Goal: Task Accomplishment & Management: Use online tool/utility

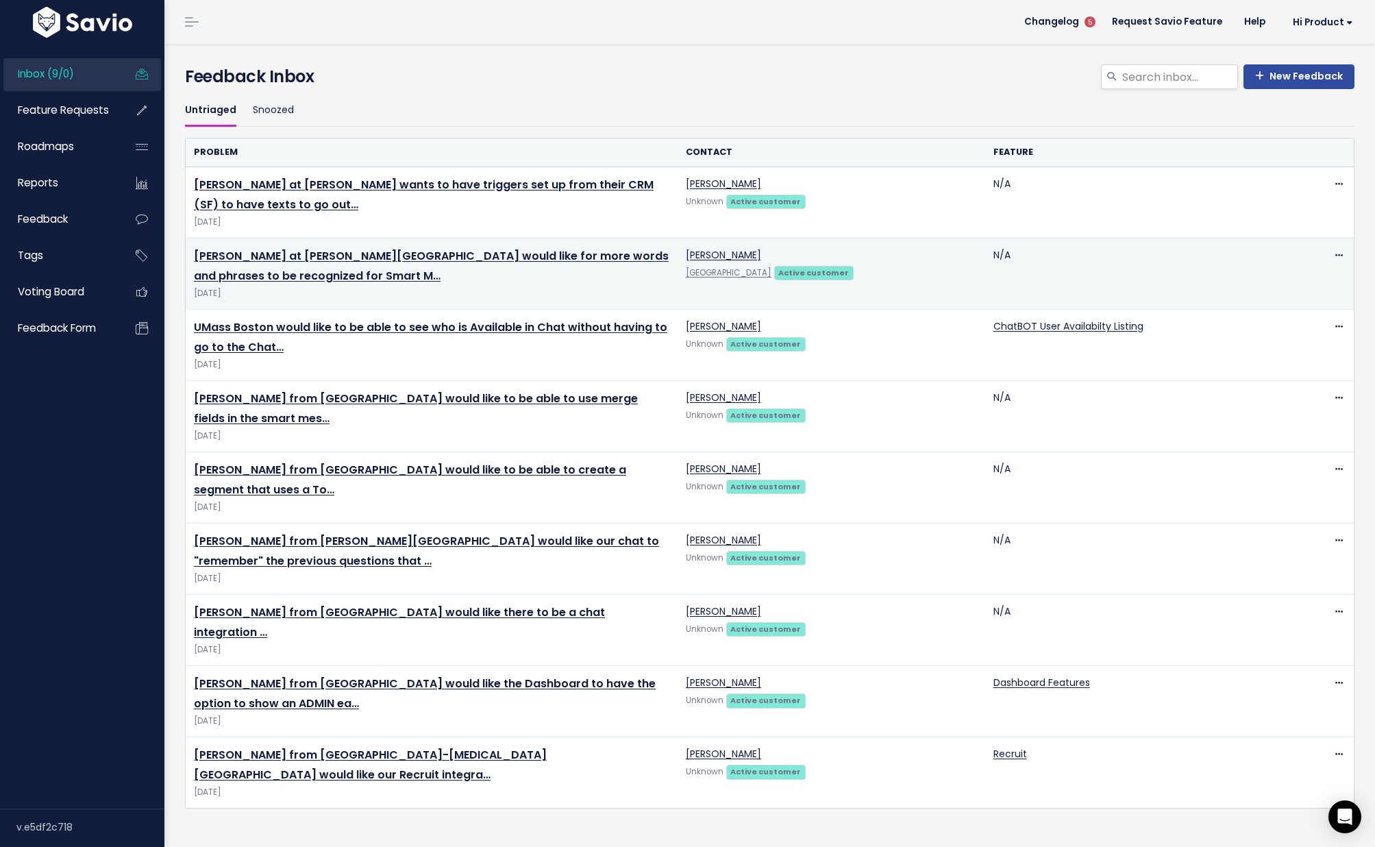
scroll to position [4, 0]
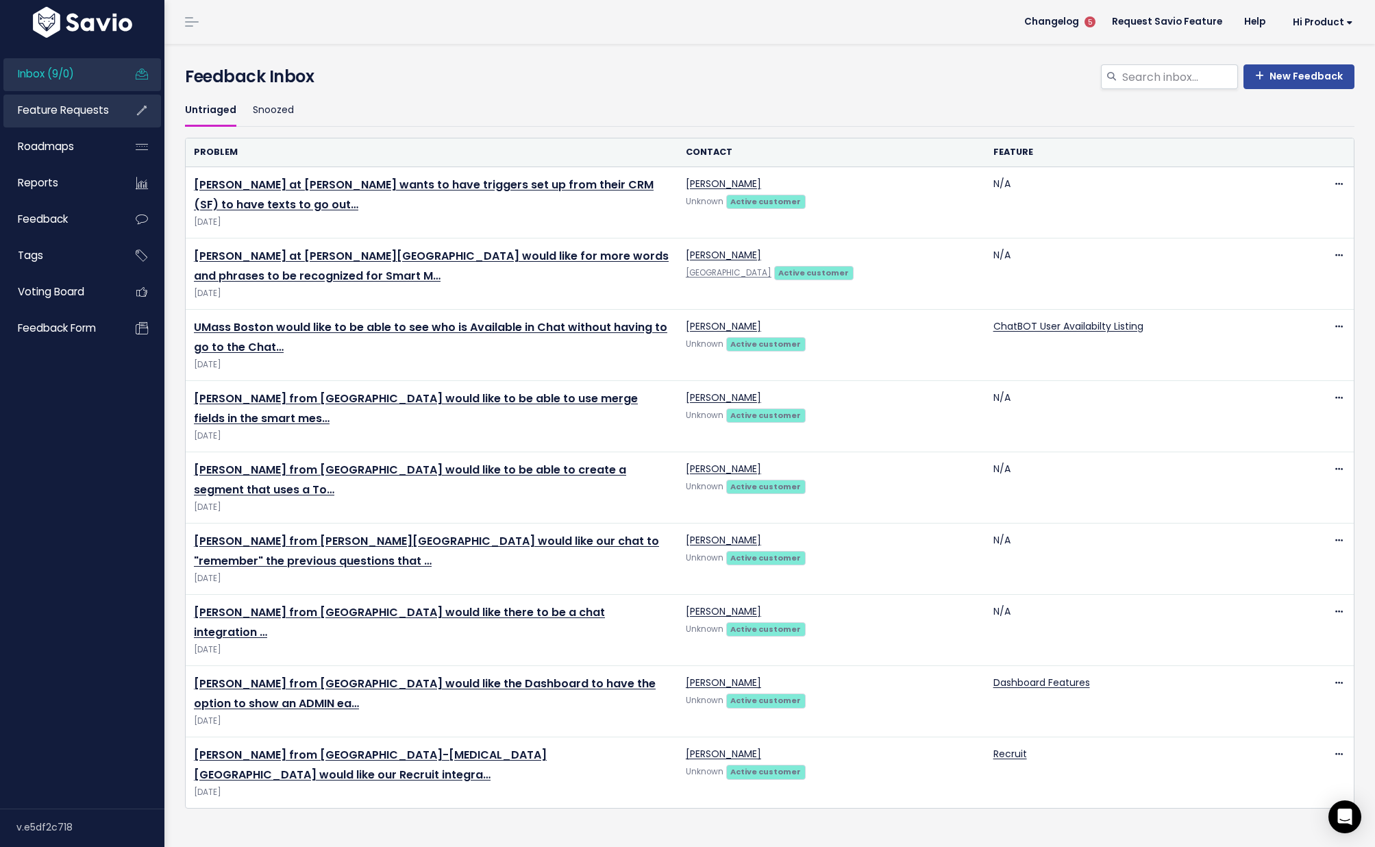
click at [58, 103] on span "Feature Requests" at bounding box center [63, 110] width 91 height 14
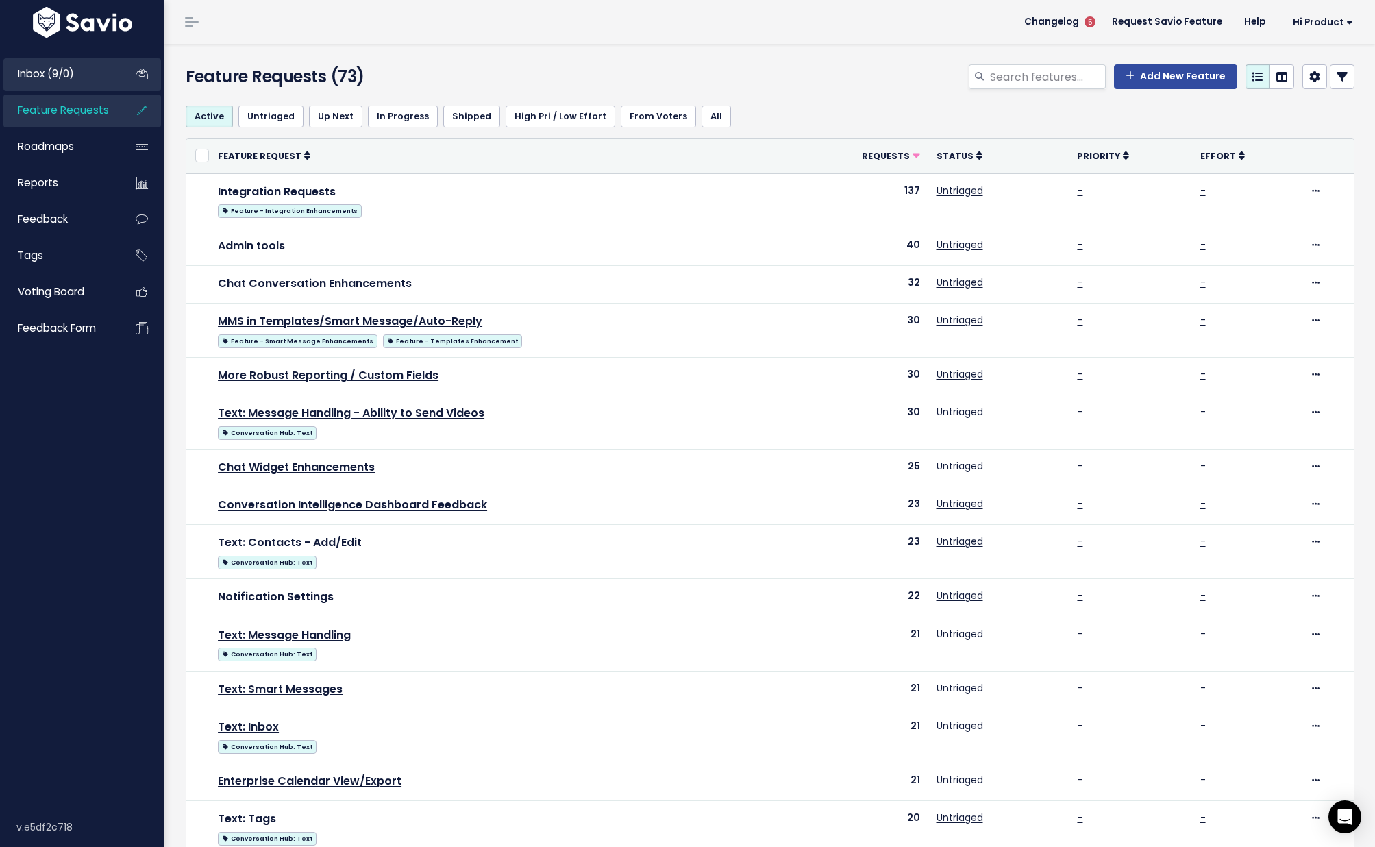
click at [56, 72] on span "Inbox (9/0)" at bounding box center [46, 73] width 56 height 14
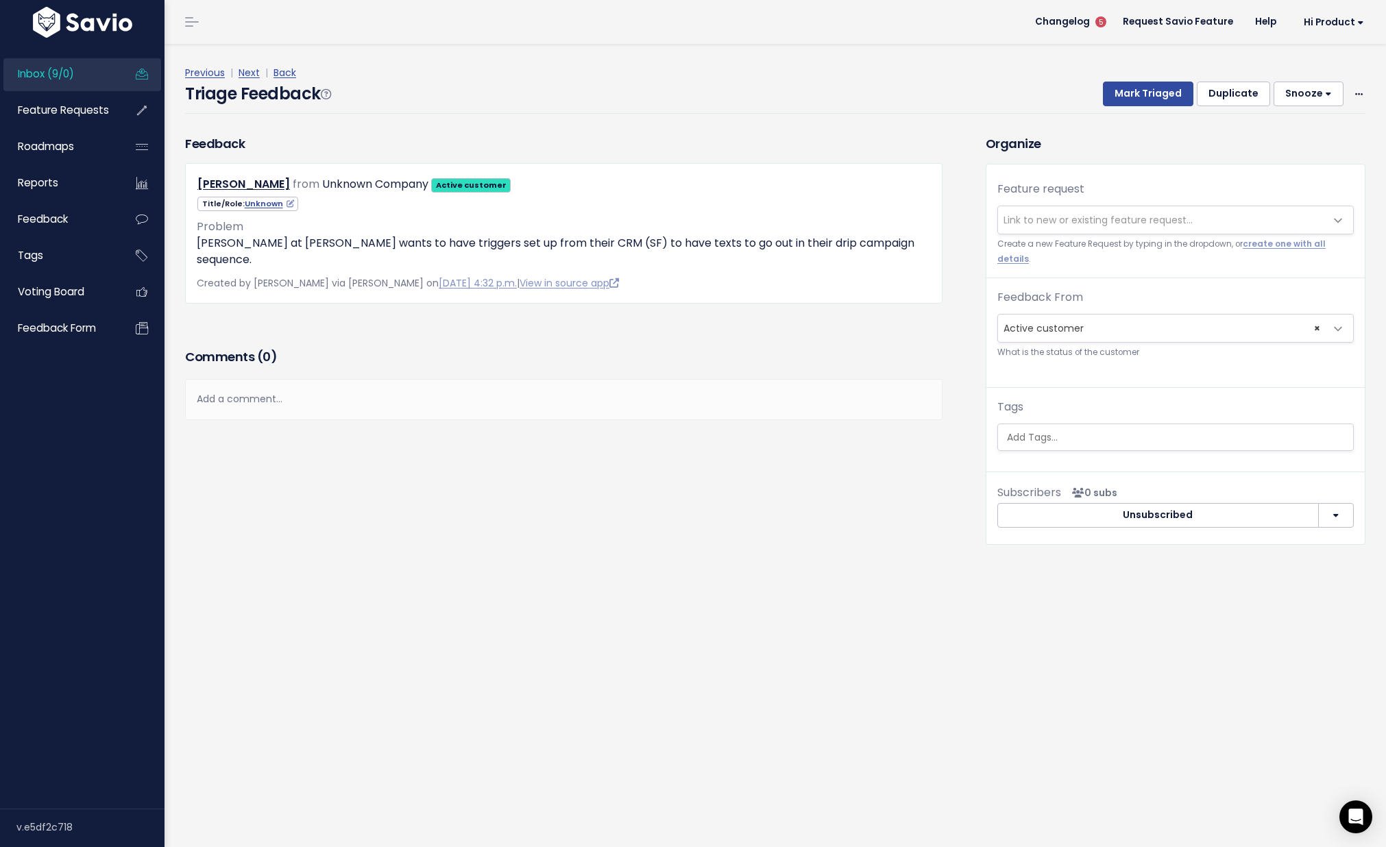
click at [1079, 224] on span "Link to new or existing feature request..." at bounding box center [1097, 220] width 189 height 14
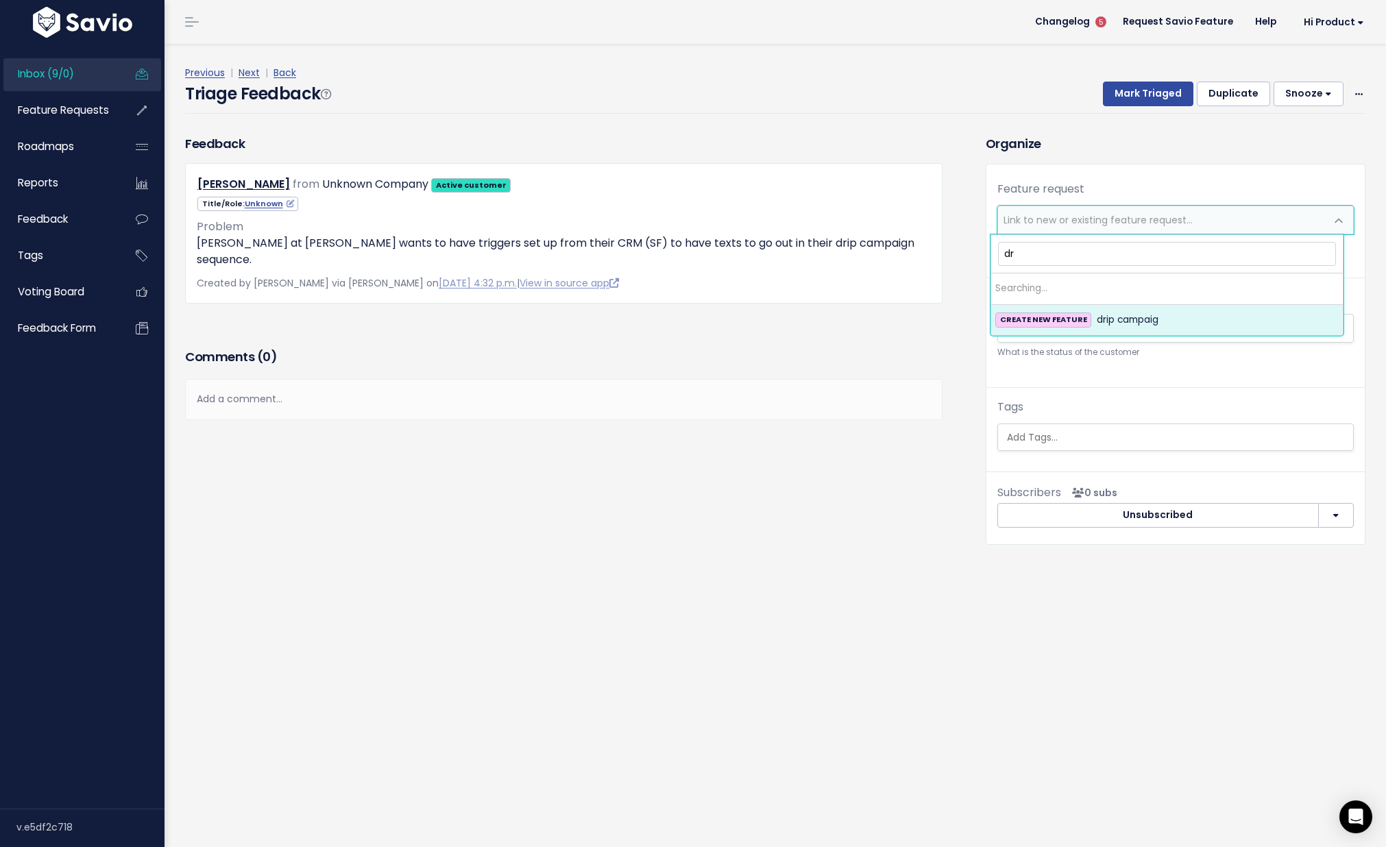
type input "d"
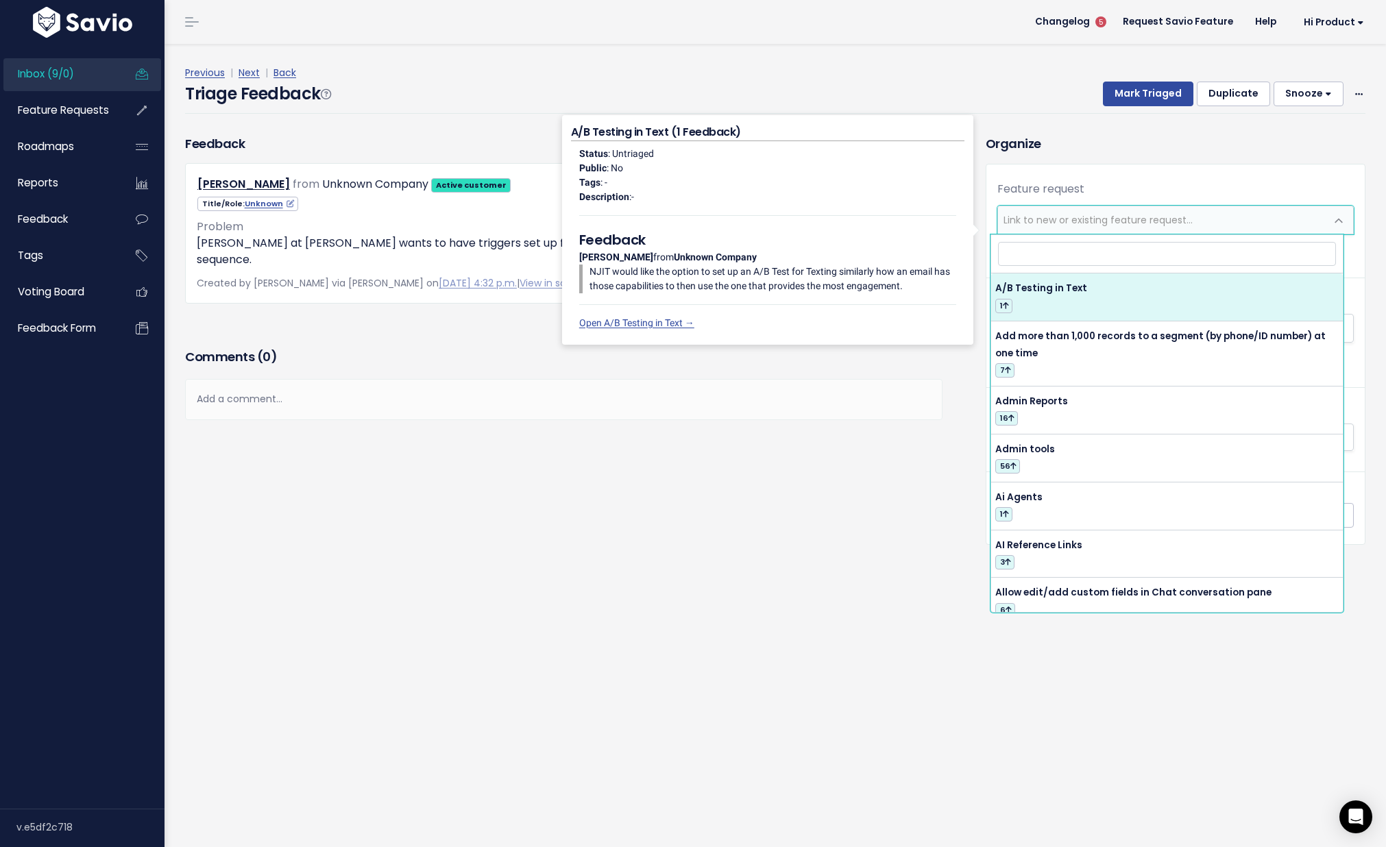
click at [785, 620] on div "Triage Feedback To Triage this Feedback Decide whether you'll act on this Feedb…" at bounding box center [774, 445] width 1221 height 803
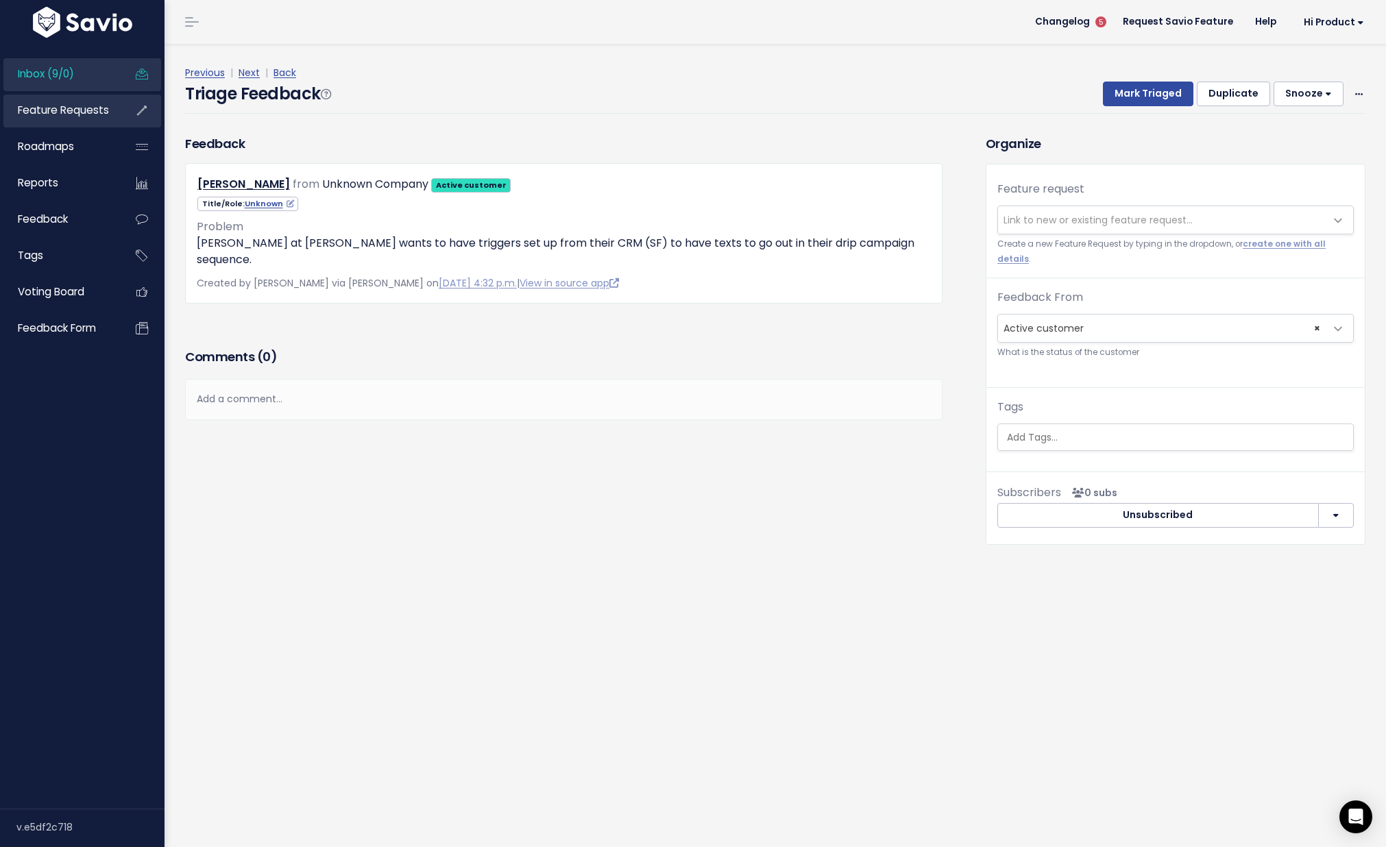
click at [74, 116] on span "Feature Requests" at bounding box center [63, 110] width 91 height 14
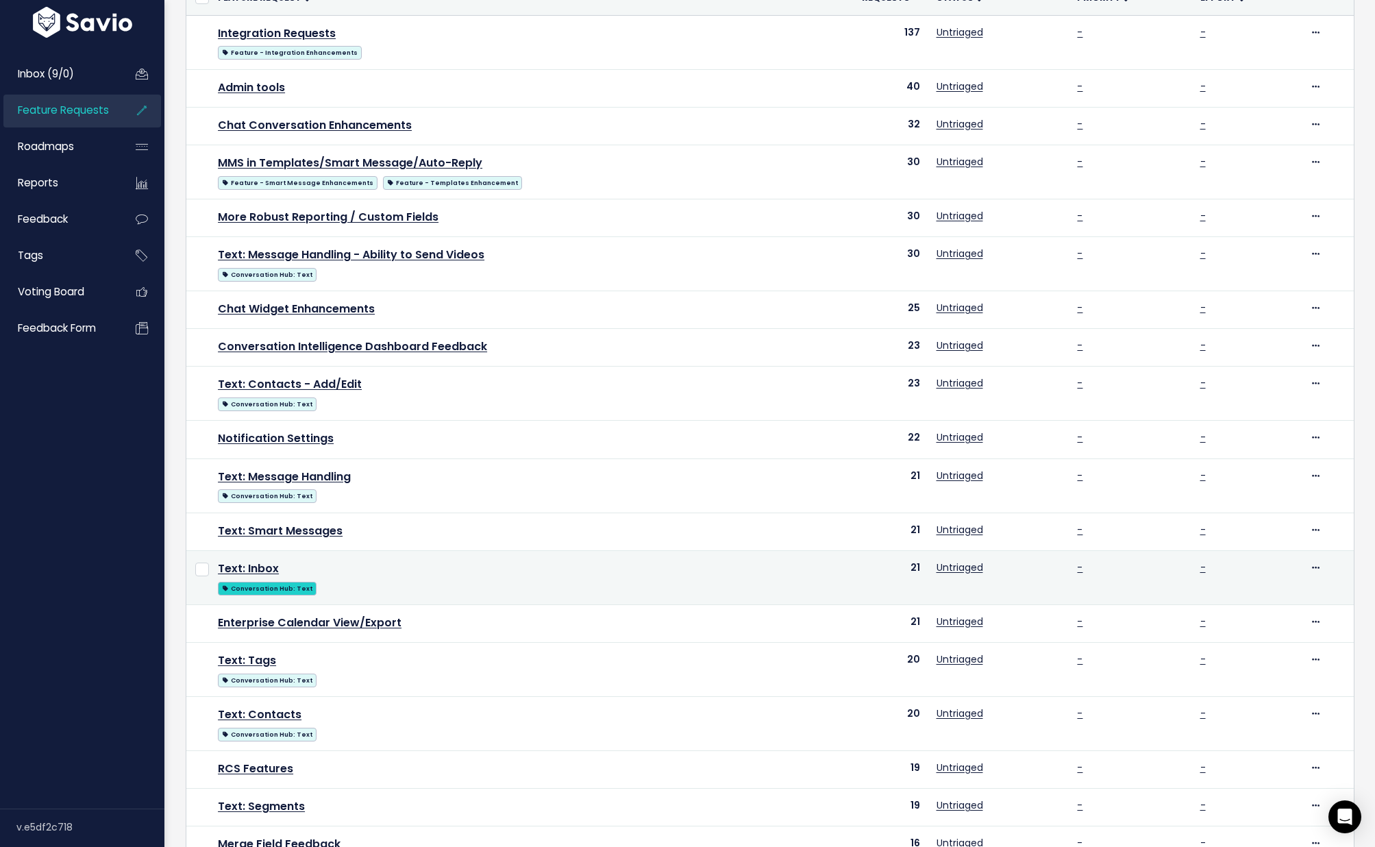
scroll to position [159, 0]
click at [256, 567] on link "Text: Inbox" at bounding box center [248, 568] width 61 height 16
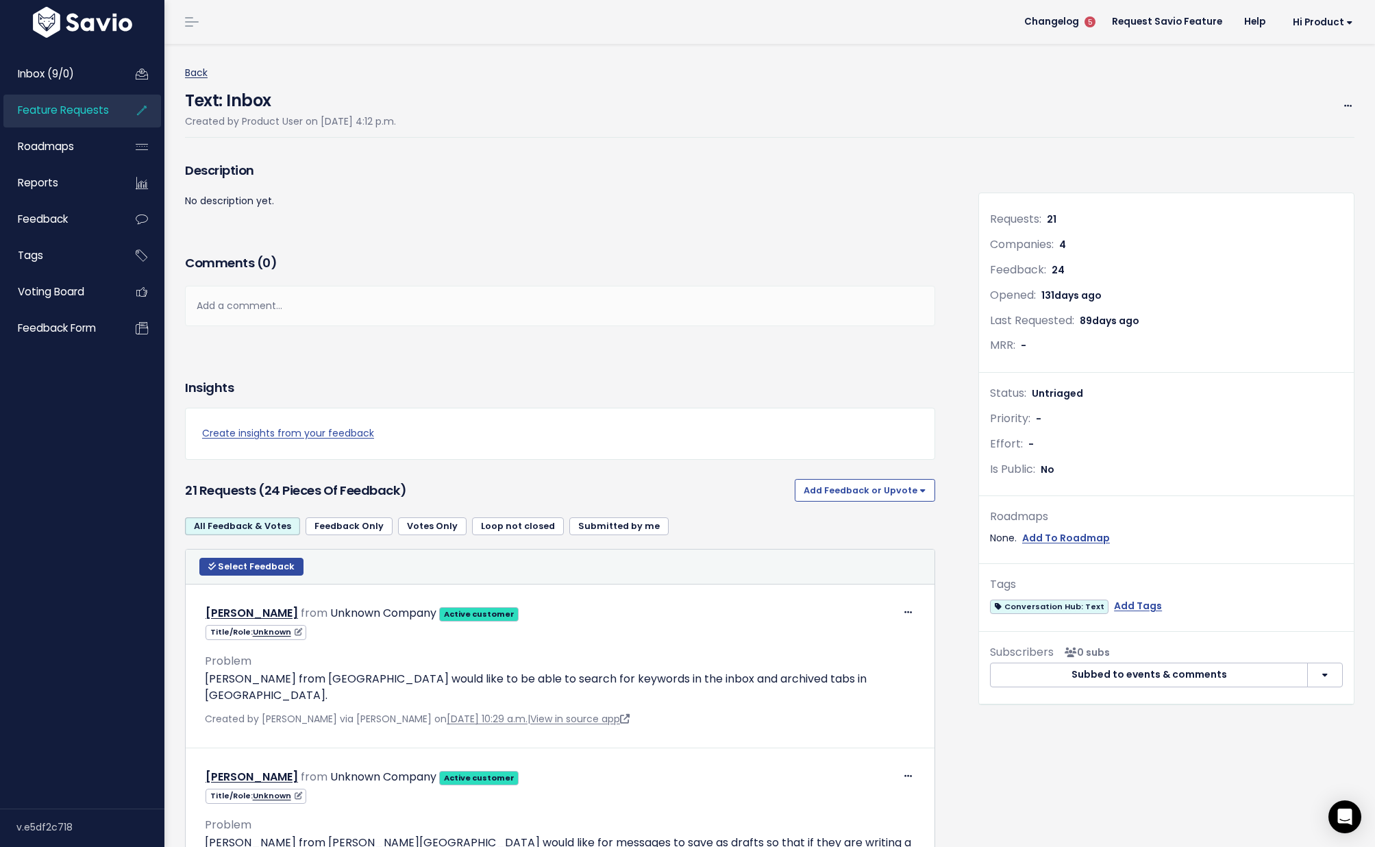
click at [197, 76] on link "Back" at bounding box center [196, 73] width 23 height 14
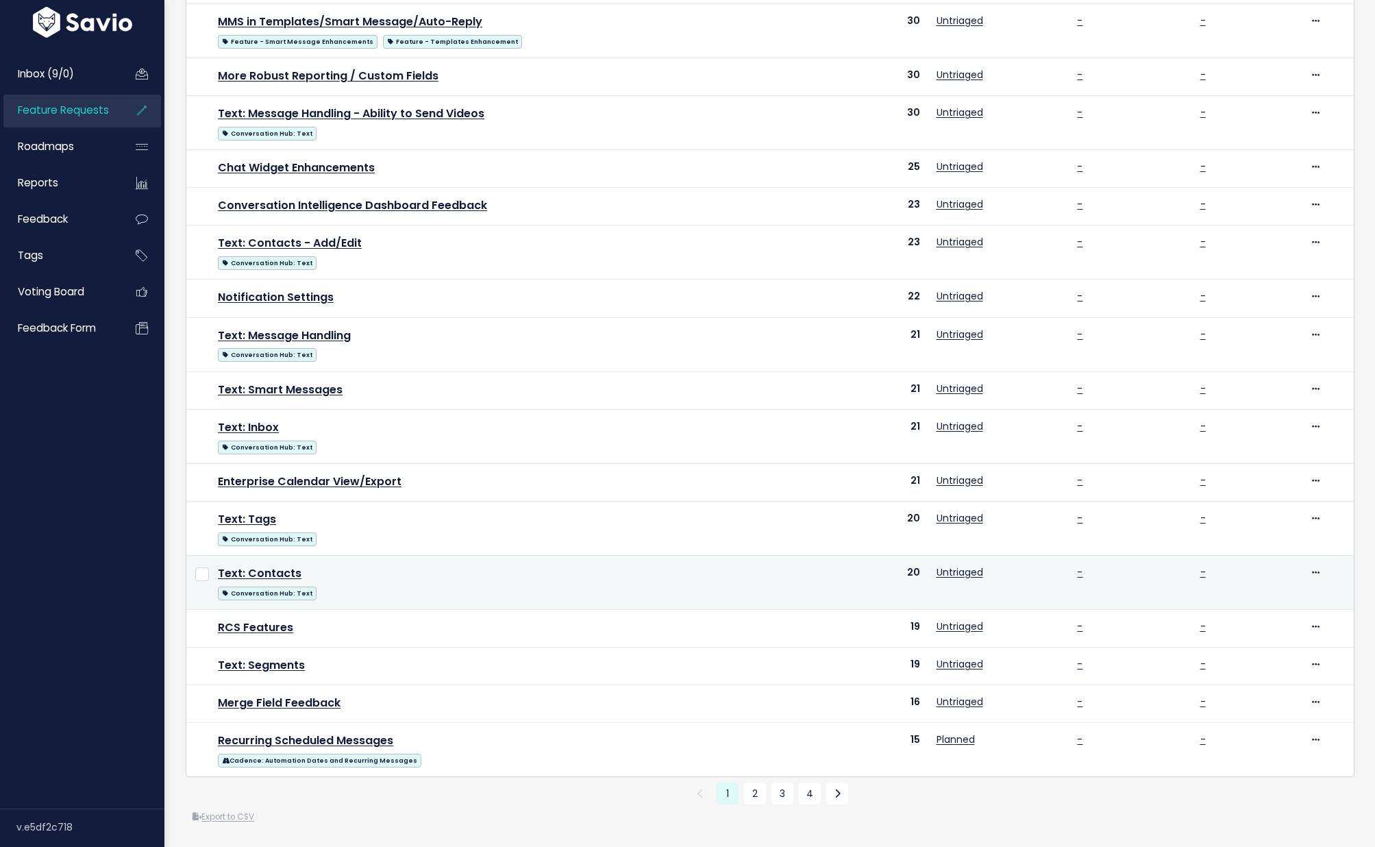
scroll to position [320, 0]
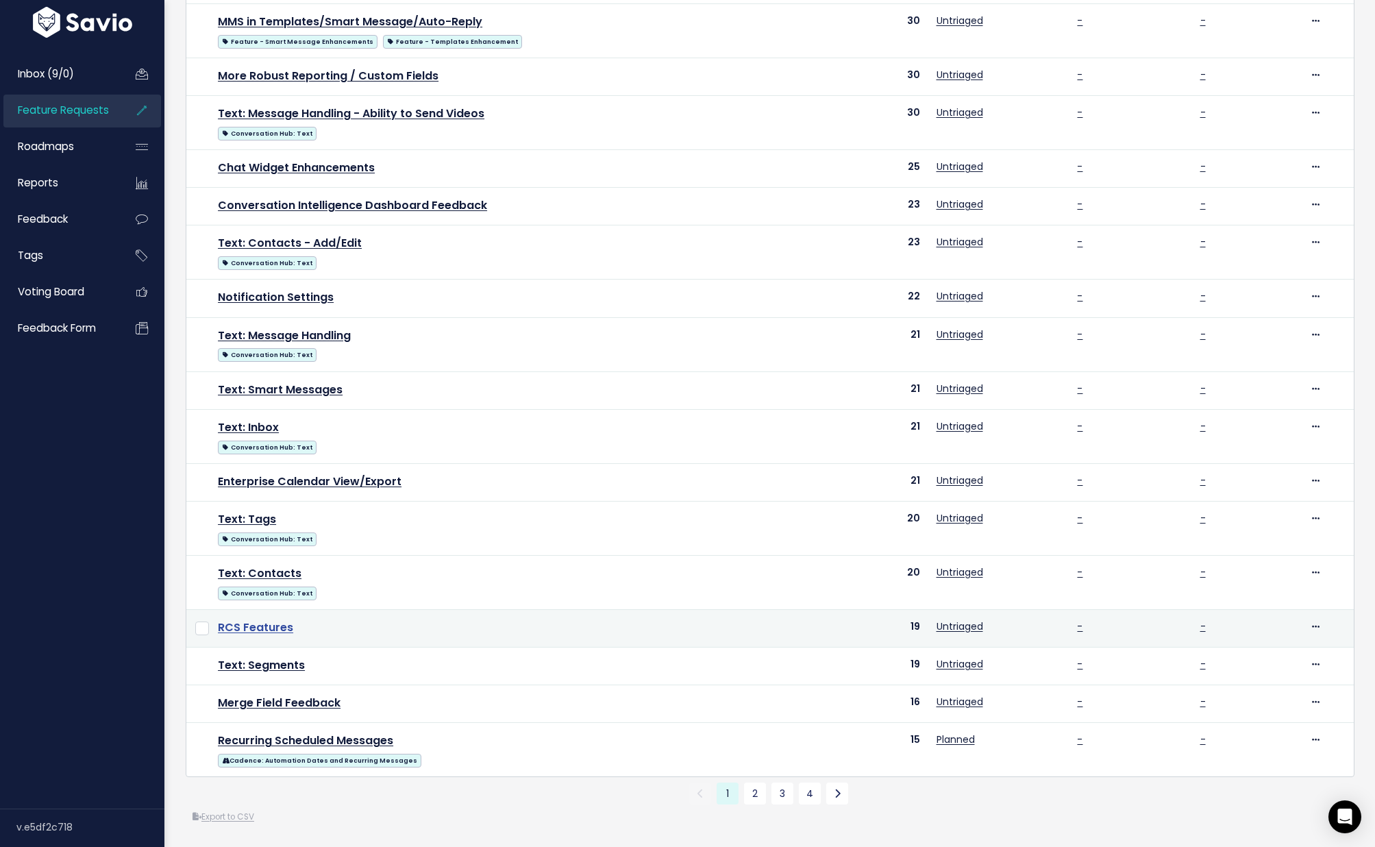
click at [258, 619] on link "RCS Features" at bounding box center [255, 627] width 75 height 16
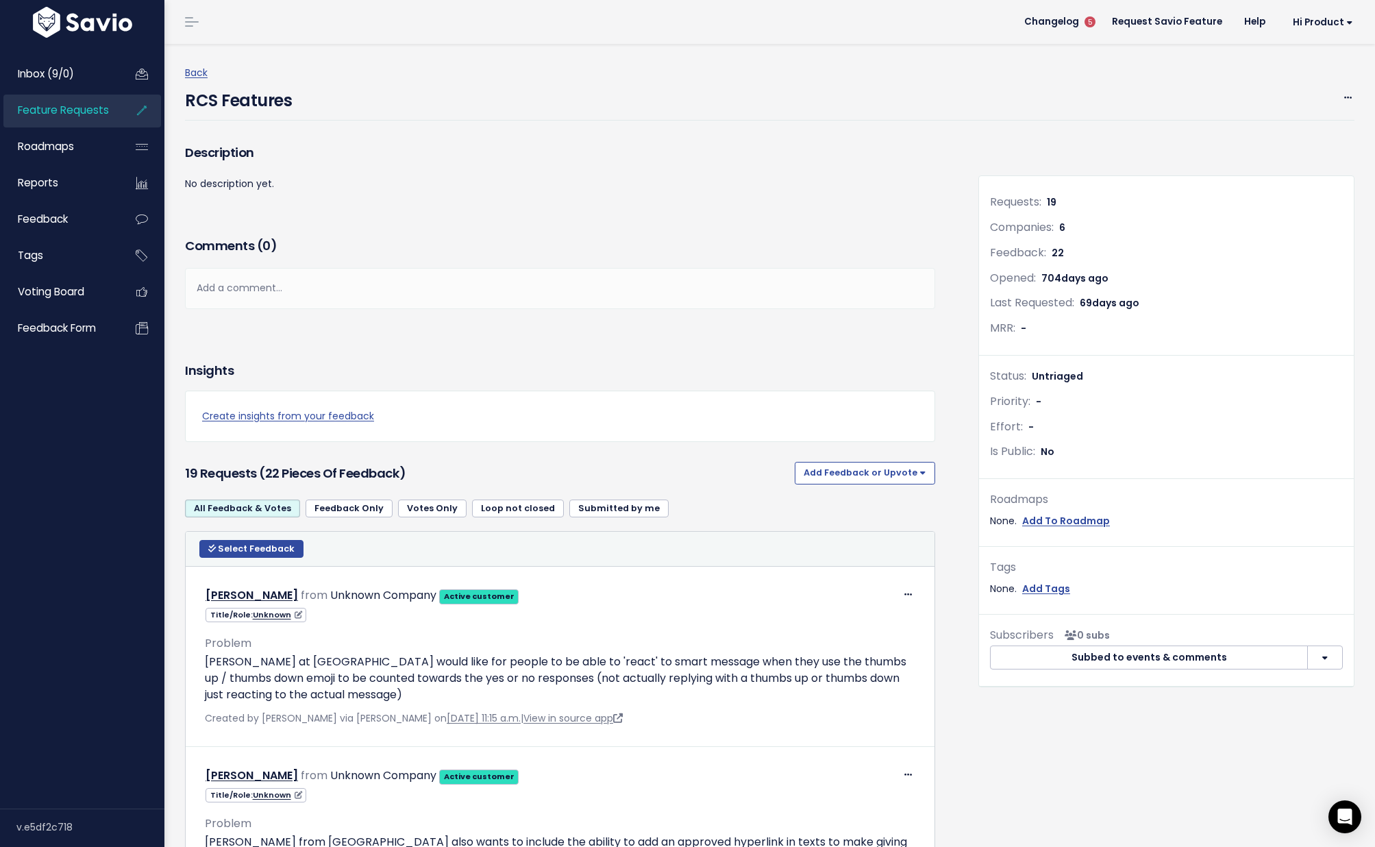
click at [101, 114] on span "Feature Requests" at bounding box center [63, 110] width 91 height 14
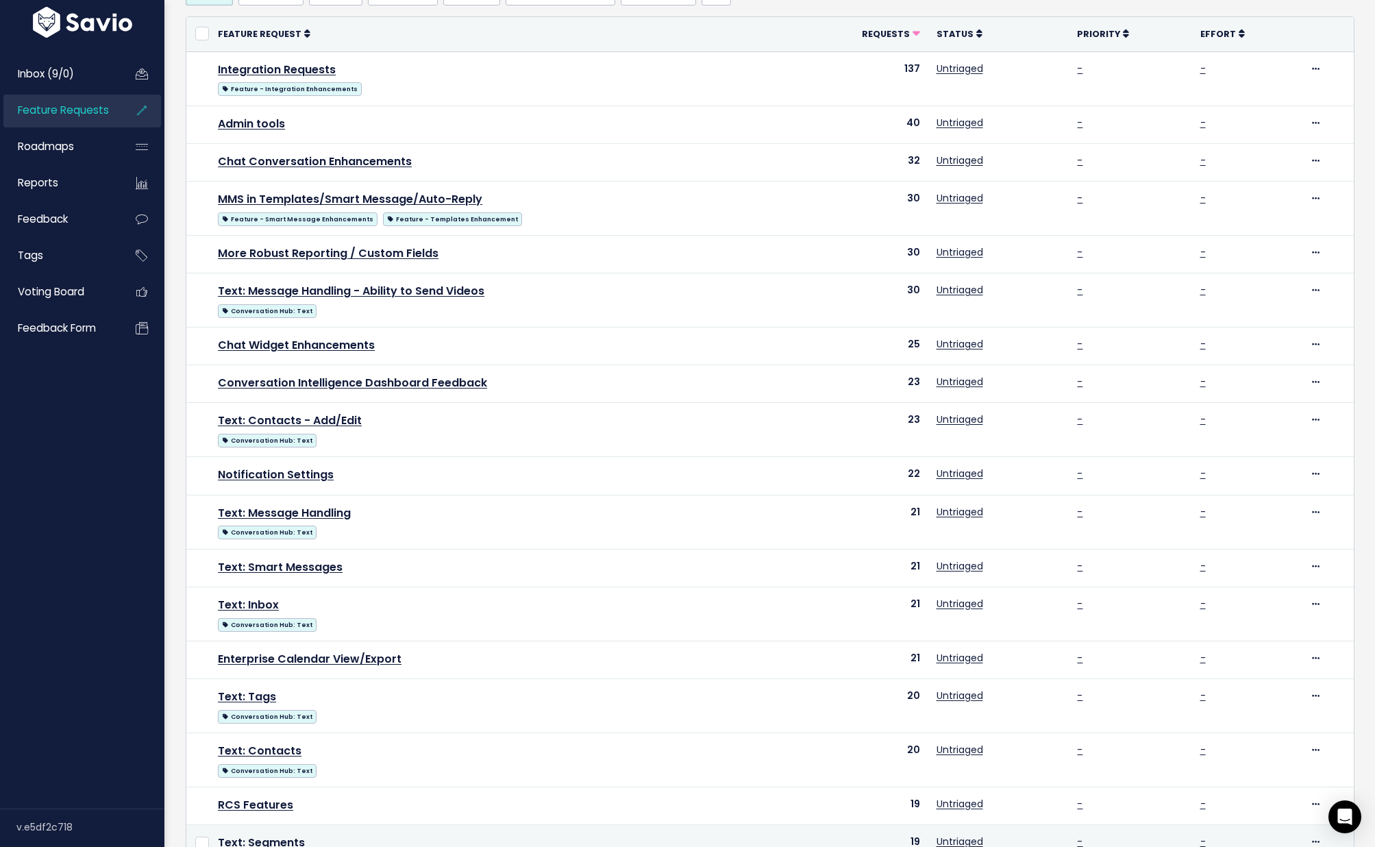
scroll to position [320, 0]
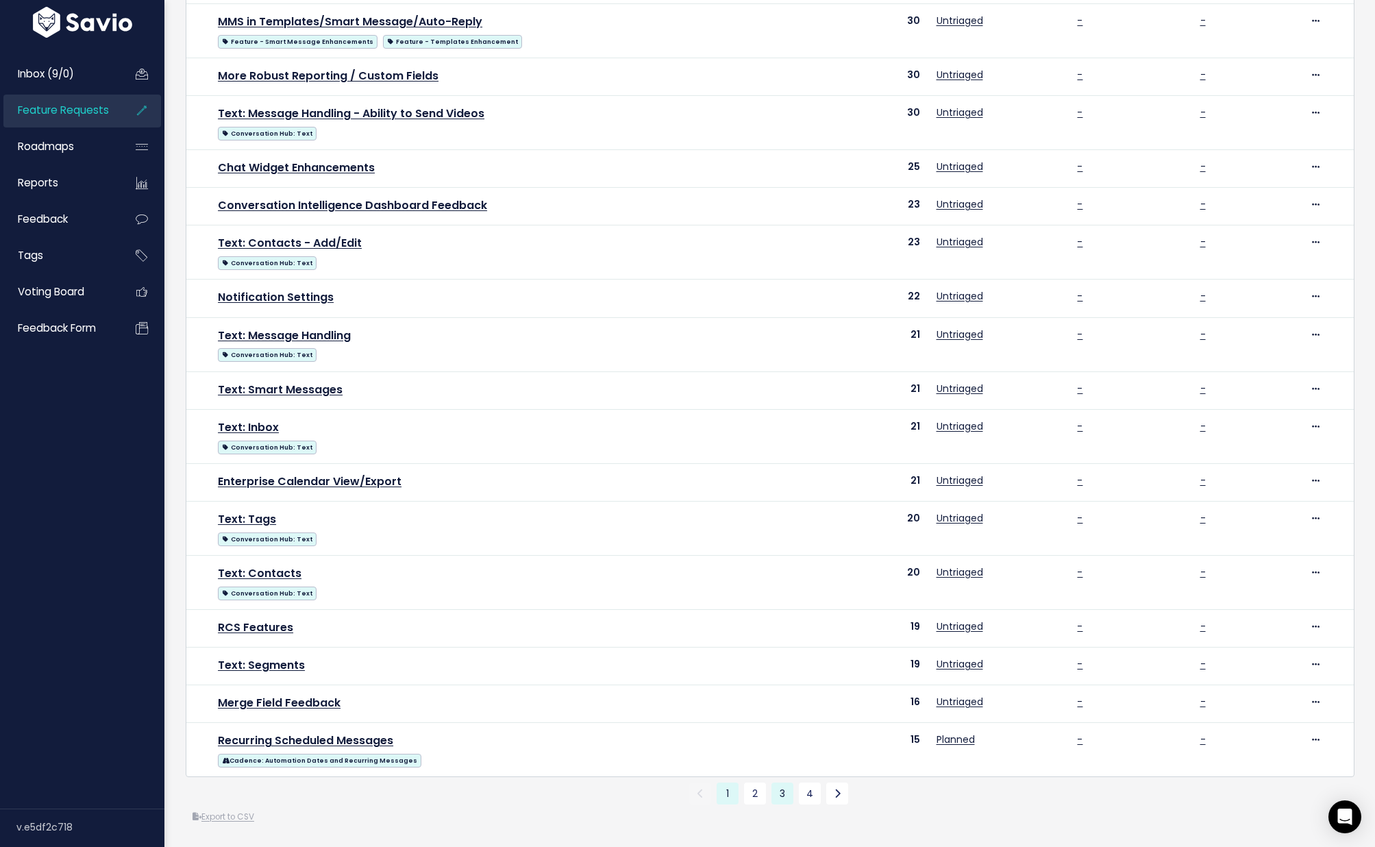
click at [776, 792] on link "3" at bounding box center [783, 794] width 22 height 22
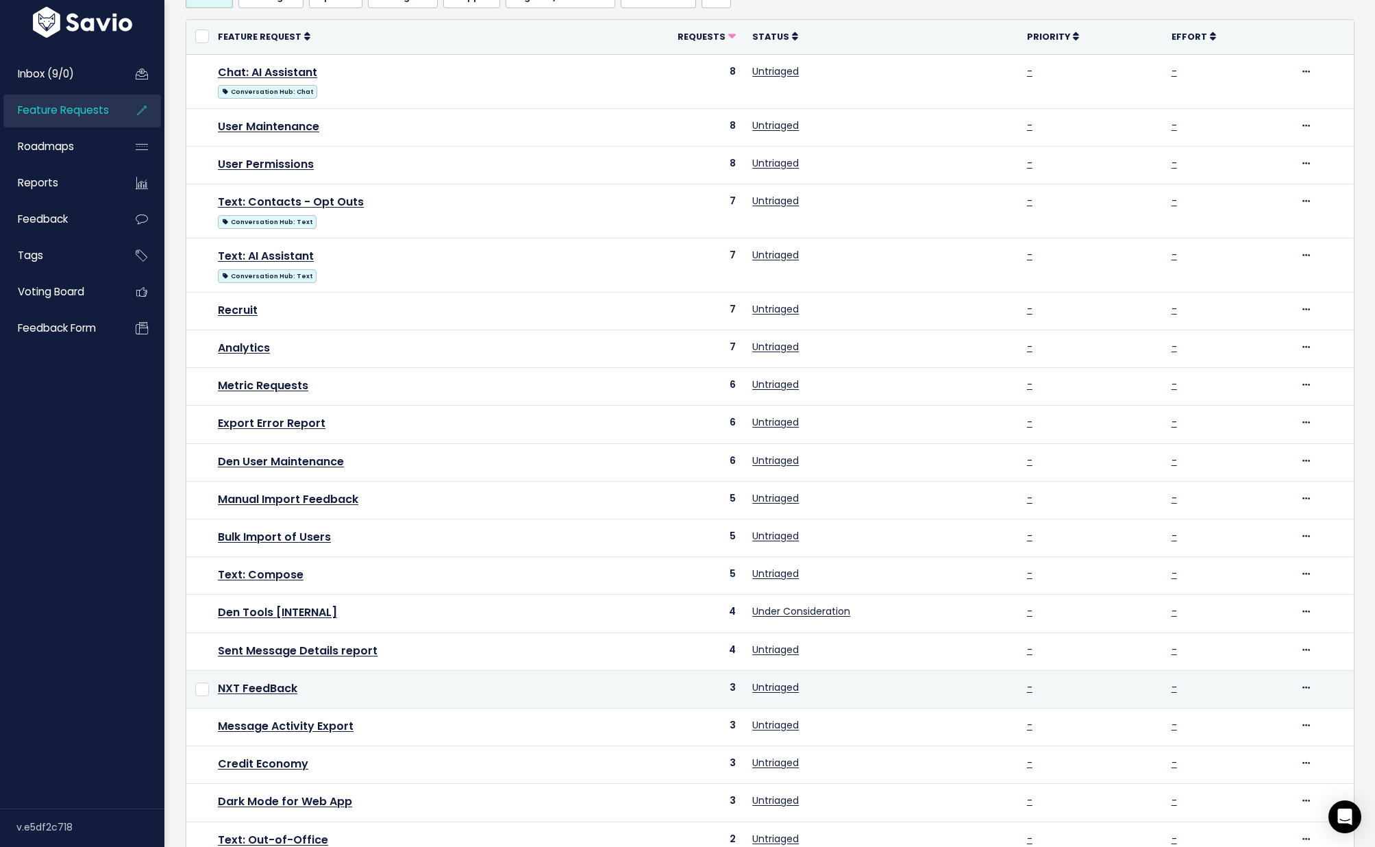
scroll to position [222, 0]
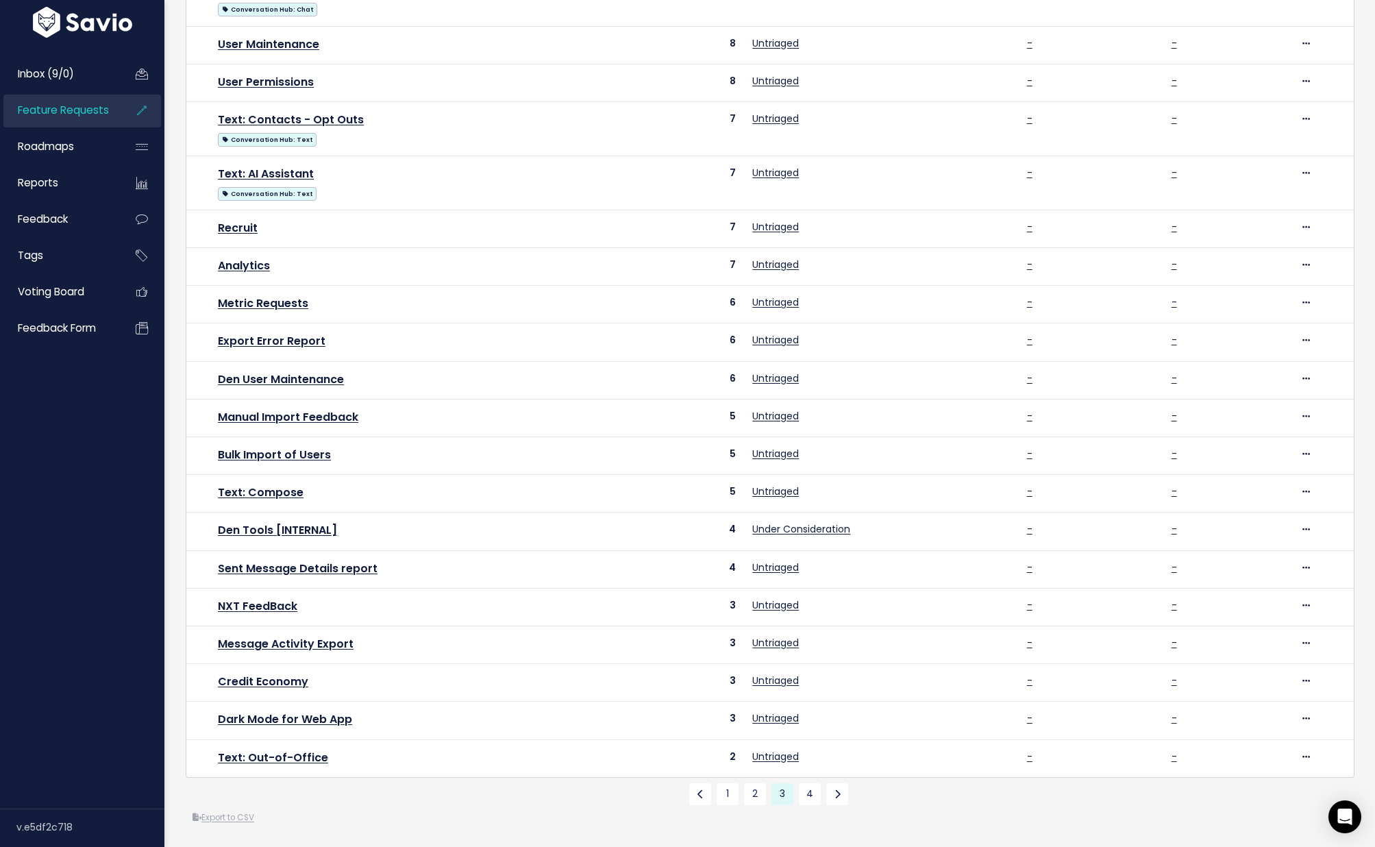
click at [356, 811] on div "Export to CSV" at bounding box center [770, 818] width 1169 height 14
click at [312, 811] on div "Export to CSV" at bounding box center [770, 818] width 1169 height 14
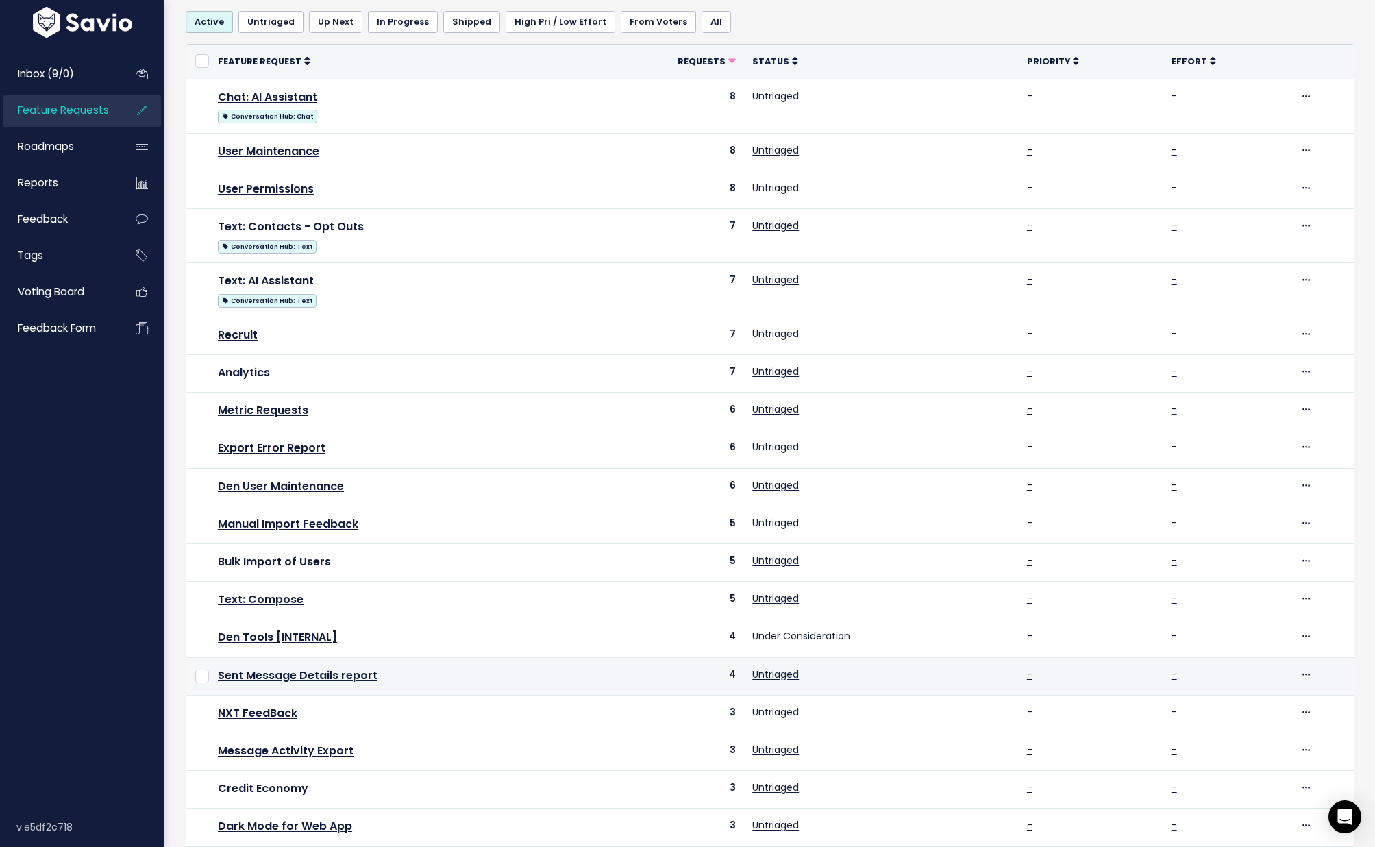
scroll to position [213, 0]
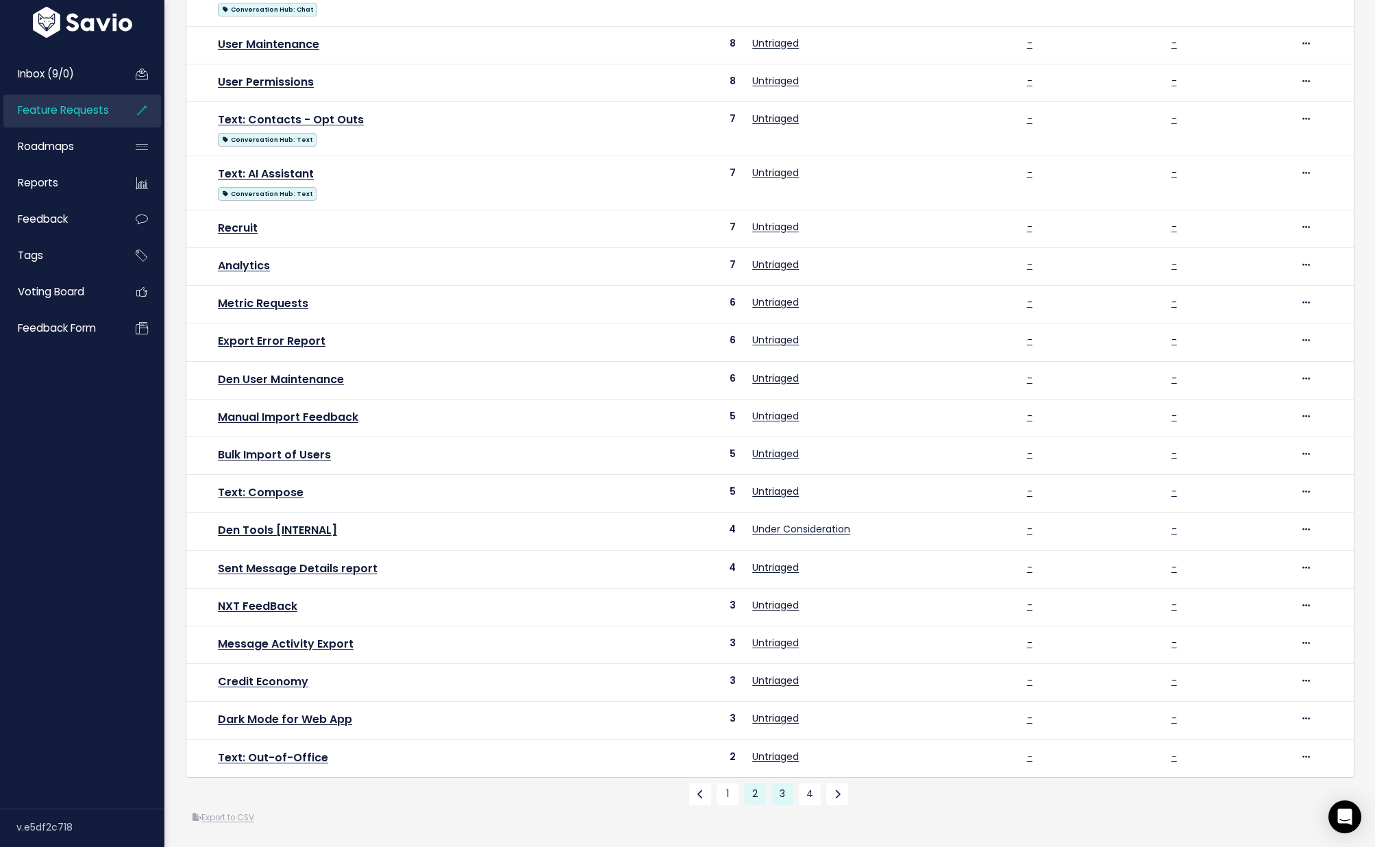
click at [756, 788] on link "2" at bounding box center [755, 794] width 22 height 22
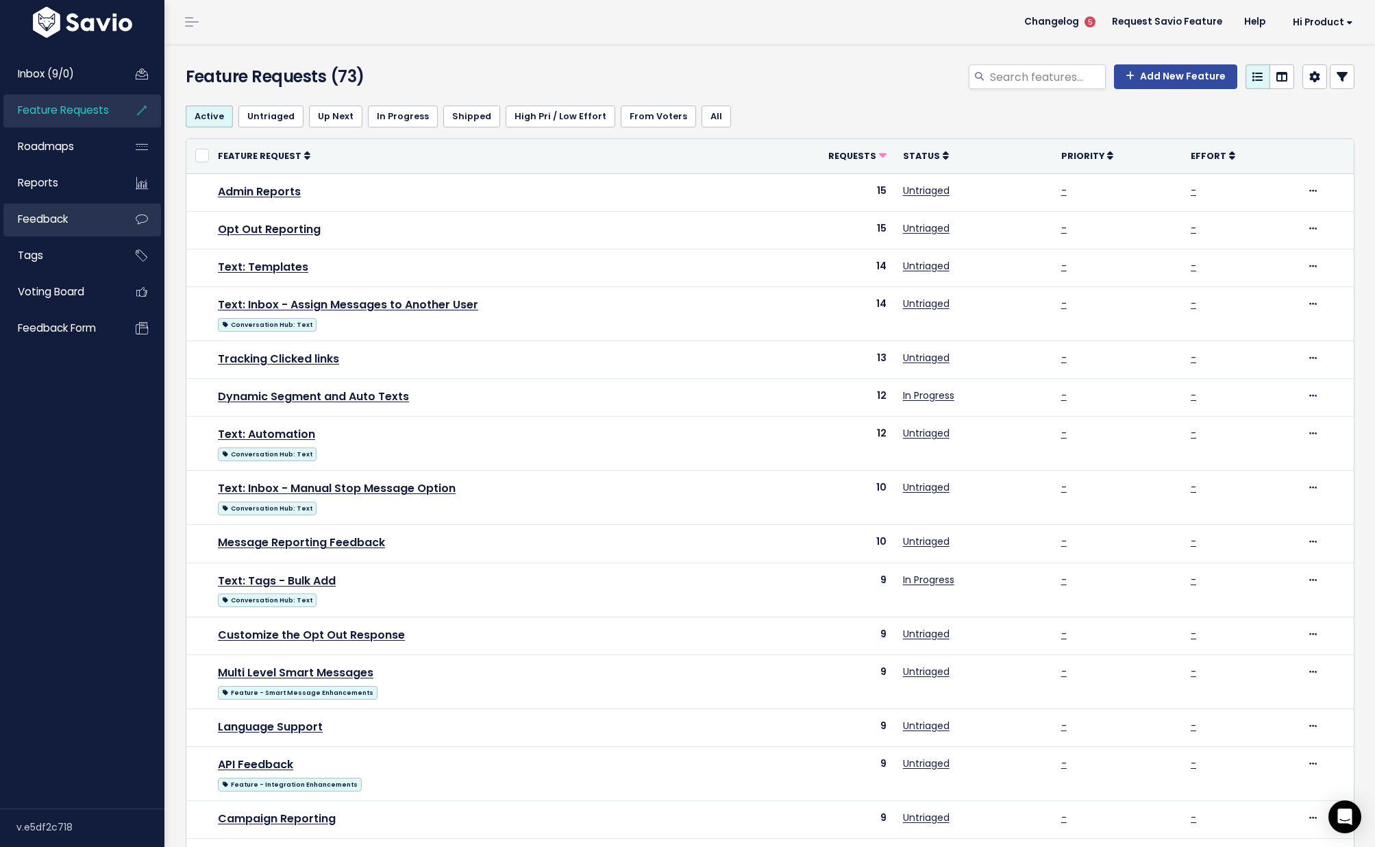
click at [62, 220] on span "Feedback" at bounding box center [43, 219] width 50 height 14
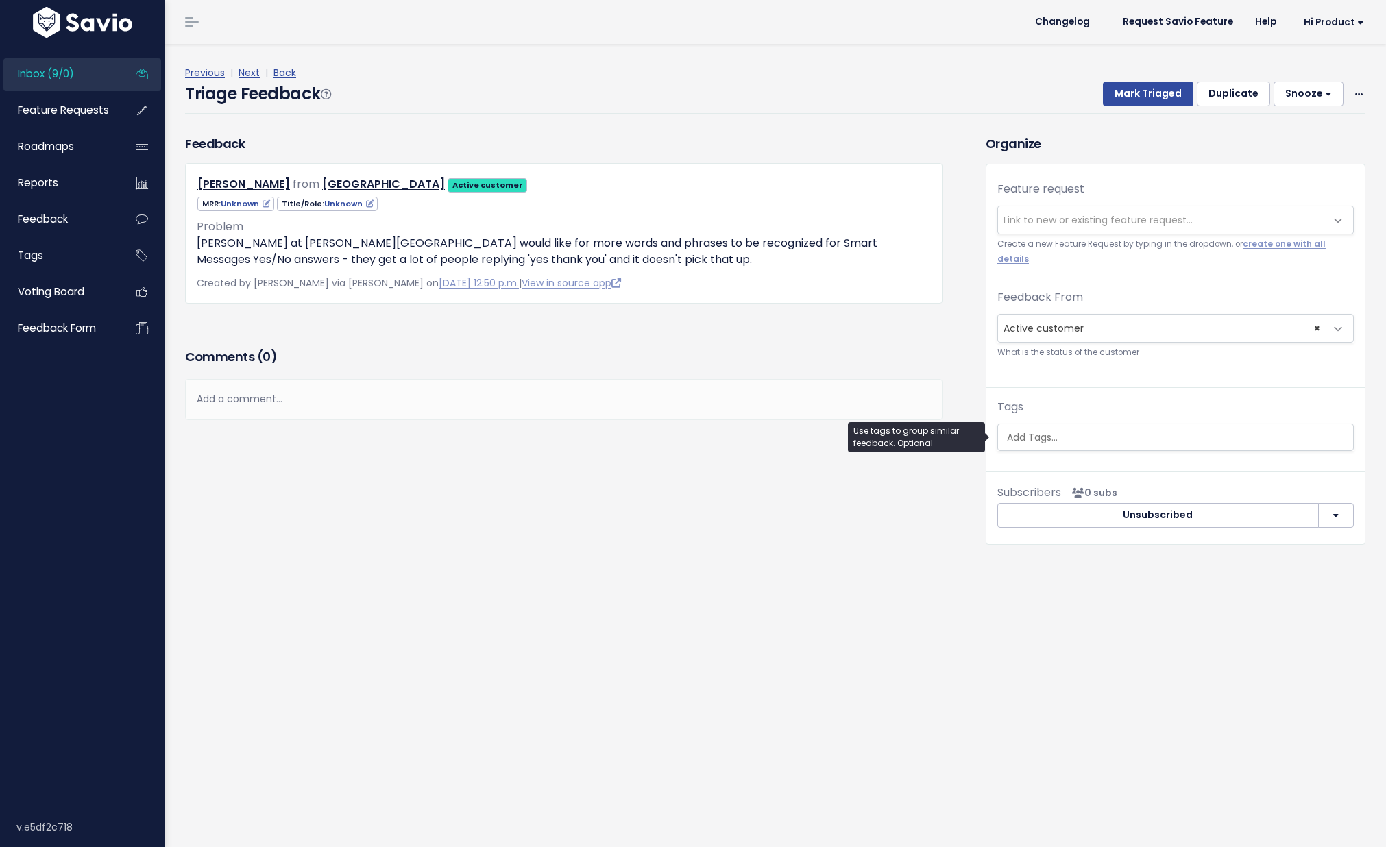
click at [1053, 421] on div "Tags" at bounding box center [1175, 425] width 356 height 52
click at [1059, 434] on input "search" at bounding box center [1177, 437] width 352 height 14
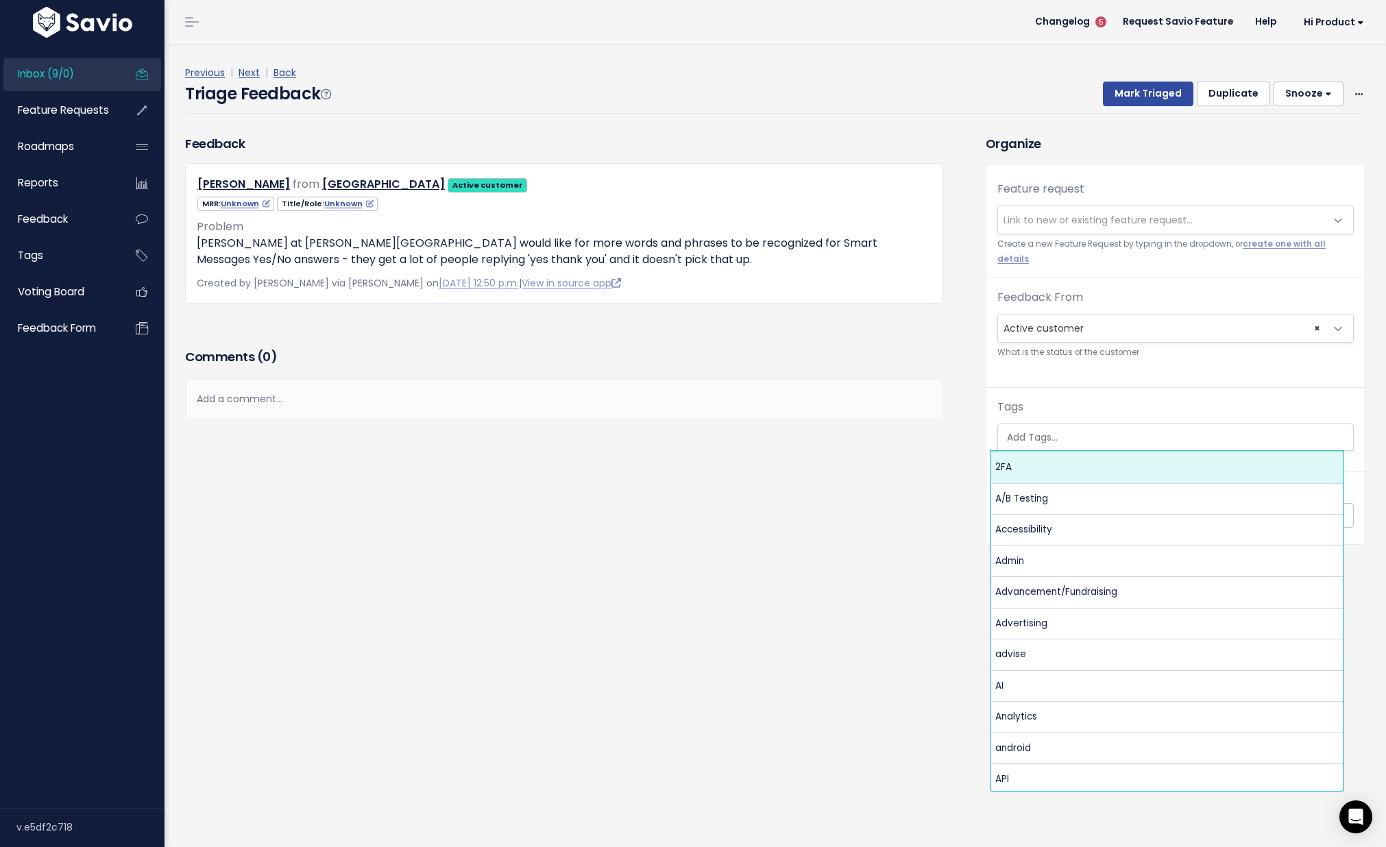
select select "4624"
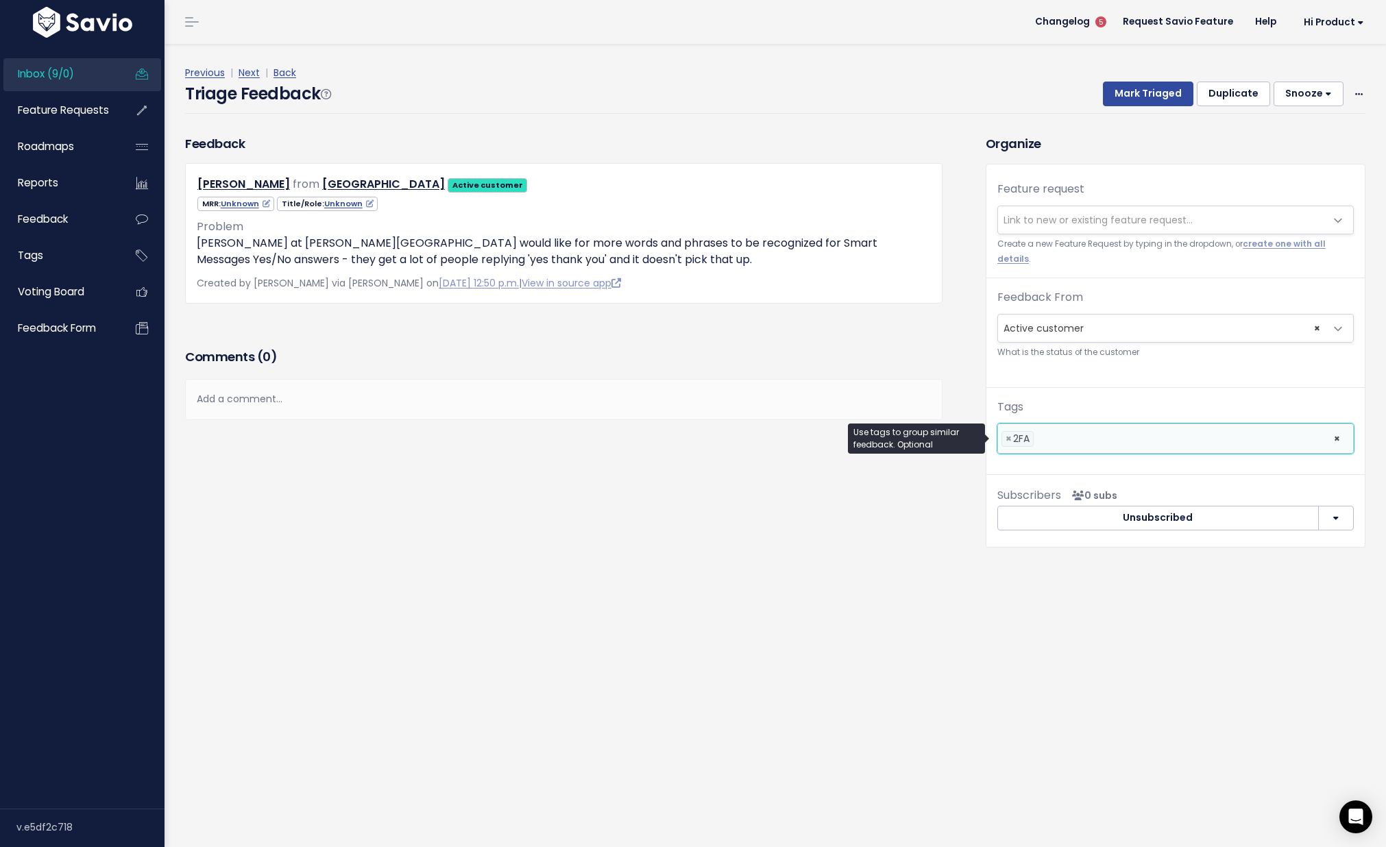
click at [1085, 430] on ul "× × 2FA" at bounding box center [1175, 438] width 355 height 29
click at [1120, 434] on li at bounding box center [1217, 439] width 212 height 14
click at [1206, 435] on li at bounding box center [1242, 439] width 162 height 14
select select
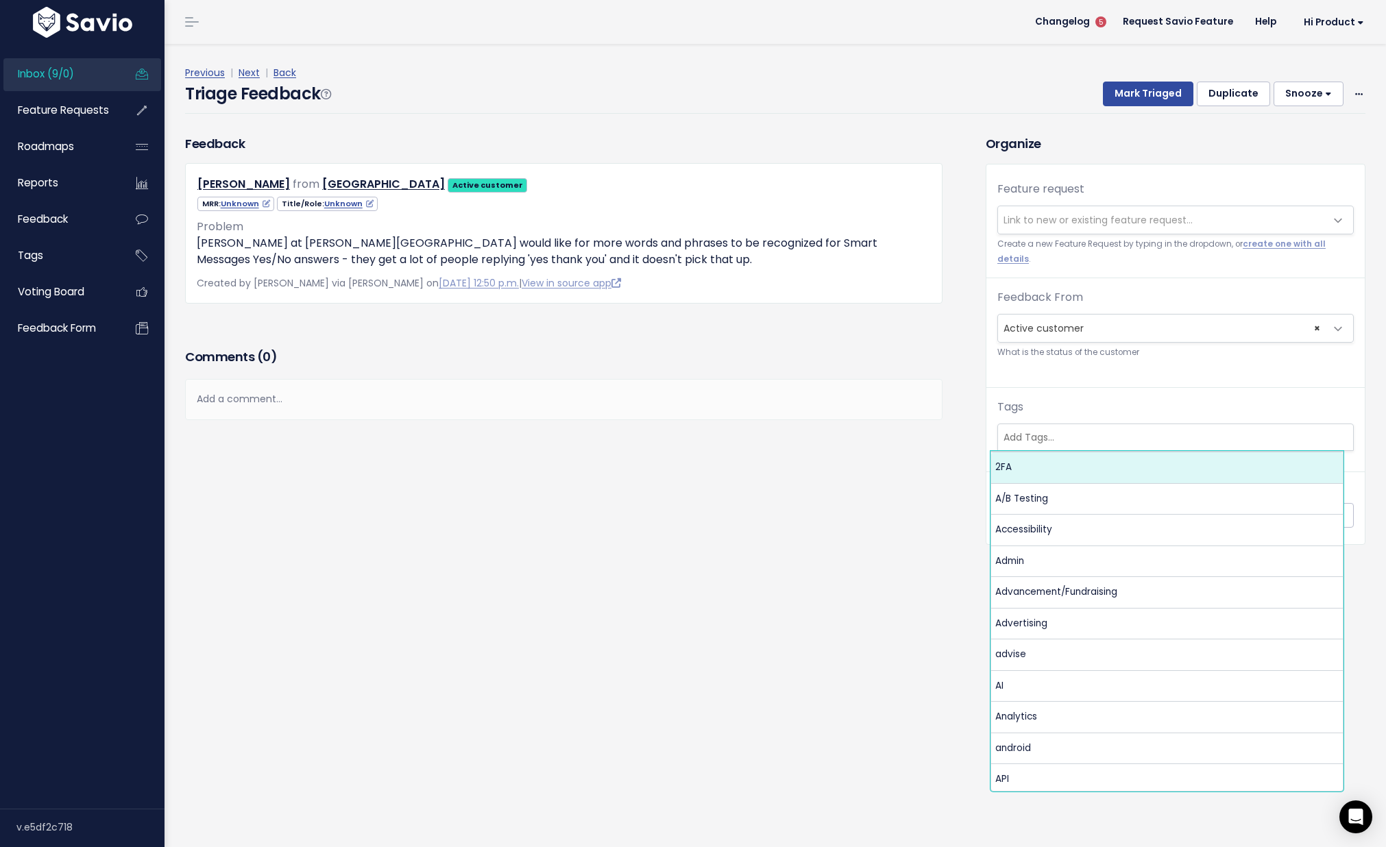
click at [733, 625] on div "Triage Feedback To Triage this Feedback Decide whether you'll act on this Feedb…" at bounding box center [774, 445] width 1221 height 803
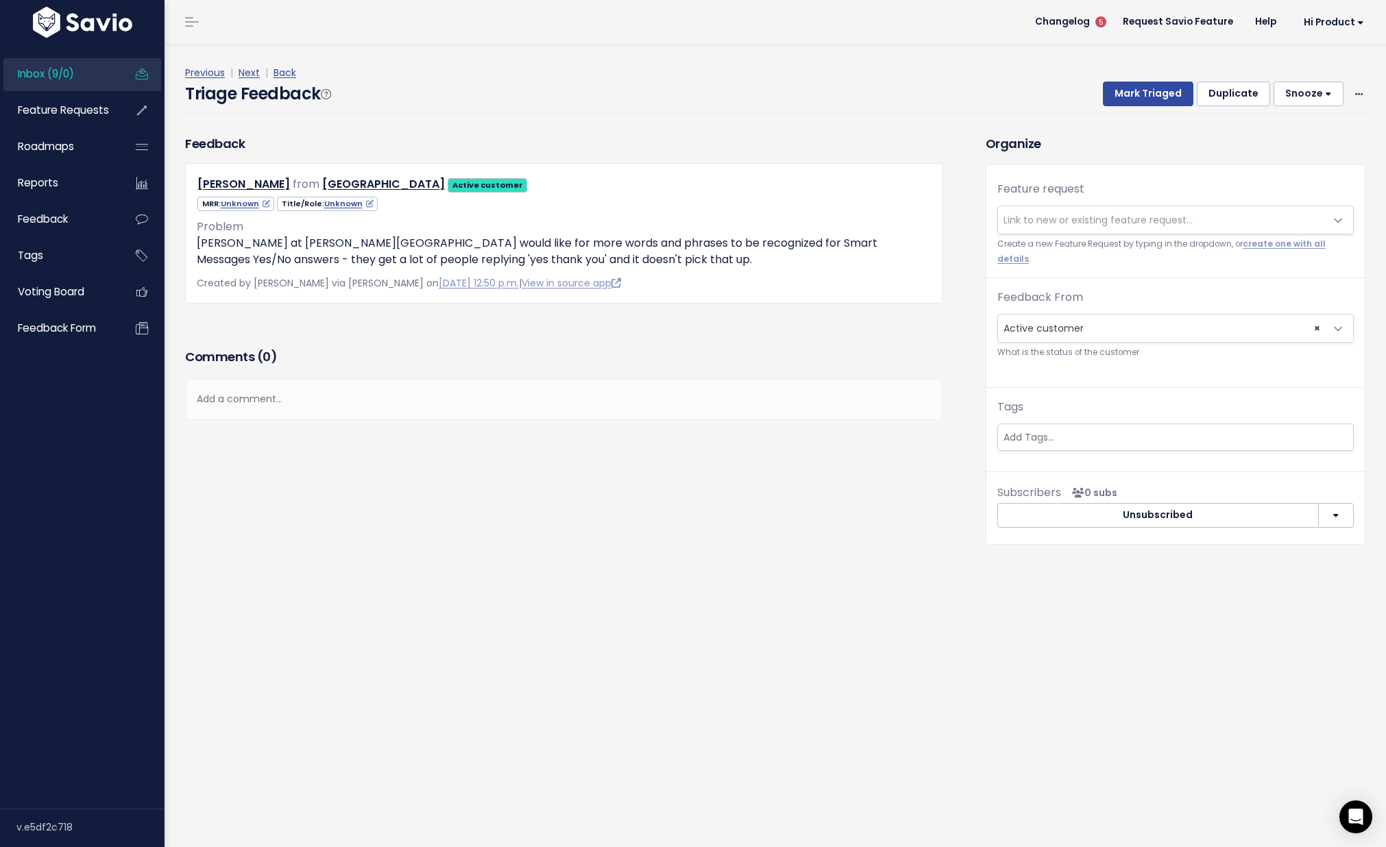
click at [1061, 219] on span "Link to new or existing feature request..." at bounding box center [1097, 220] width 189 height 14
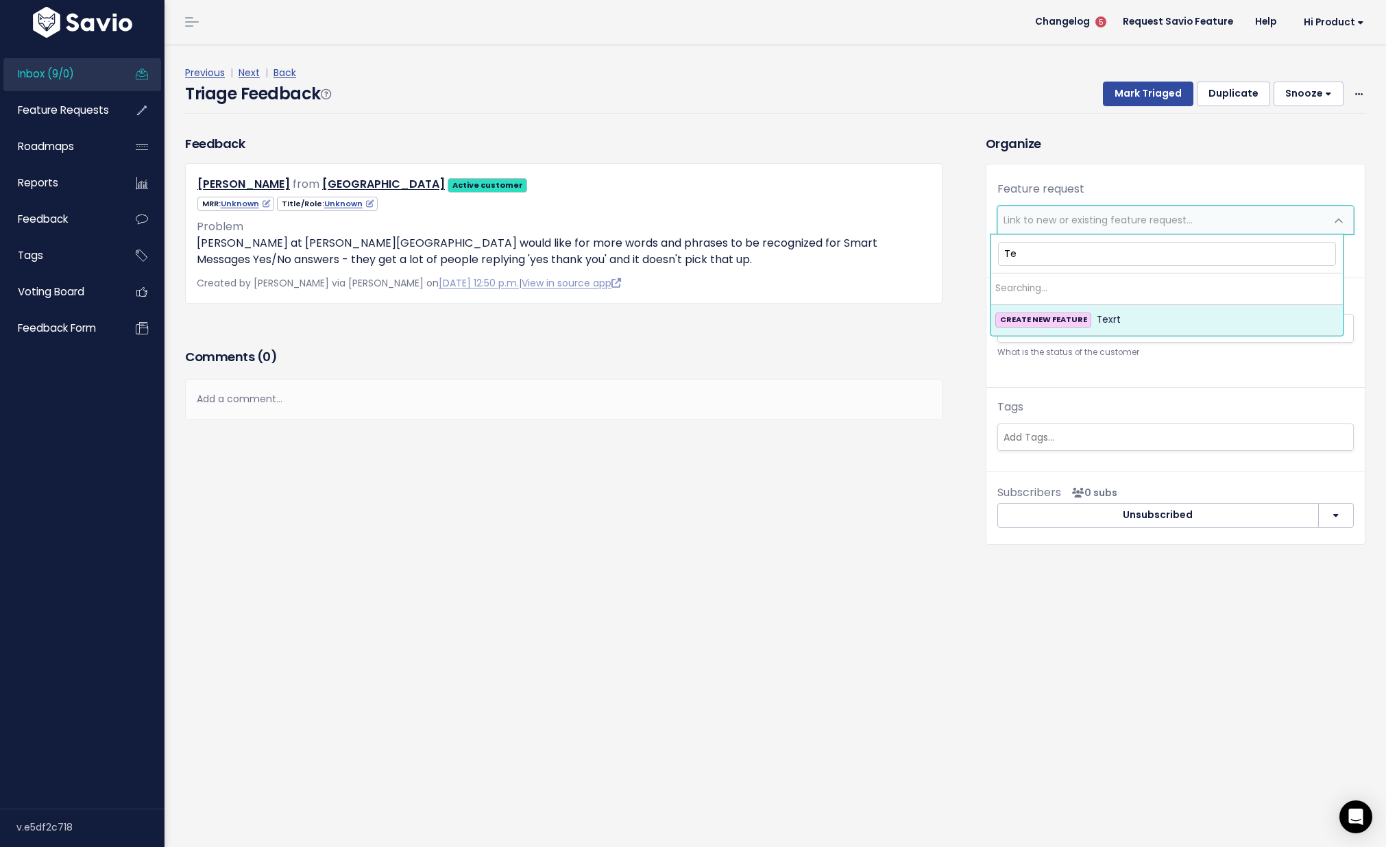
type input "T"
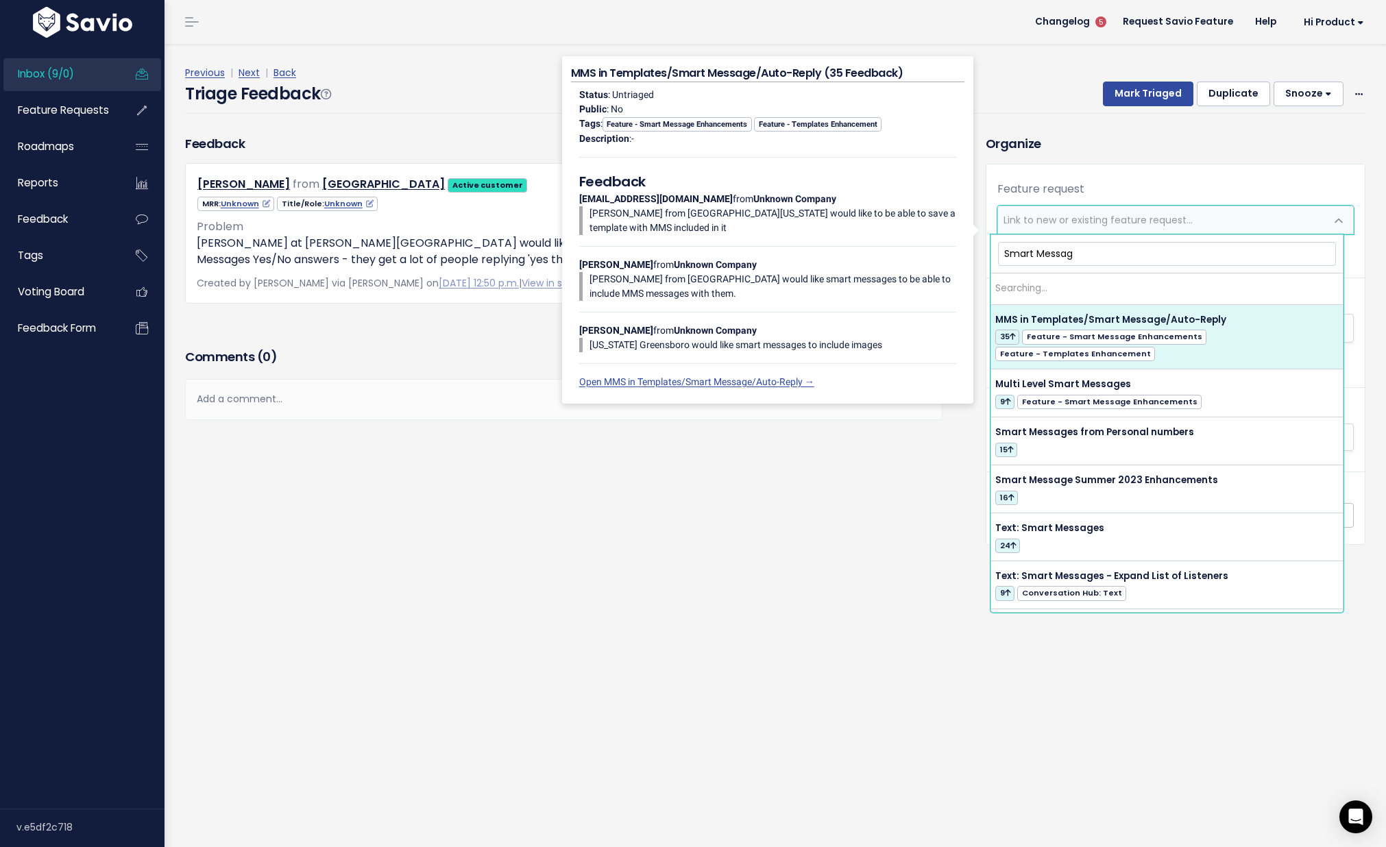
type input "Smart Message"
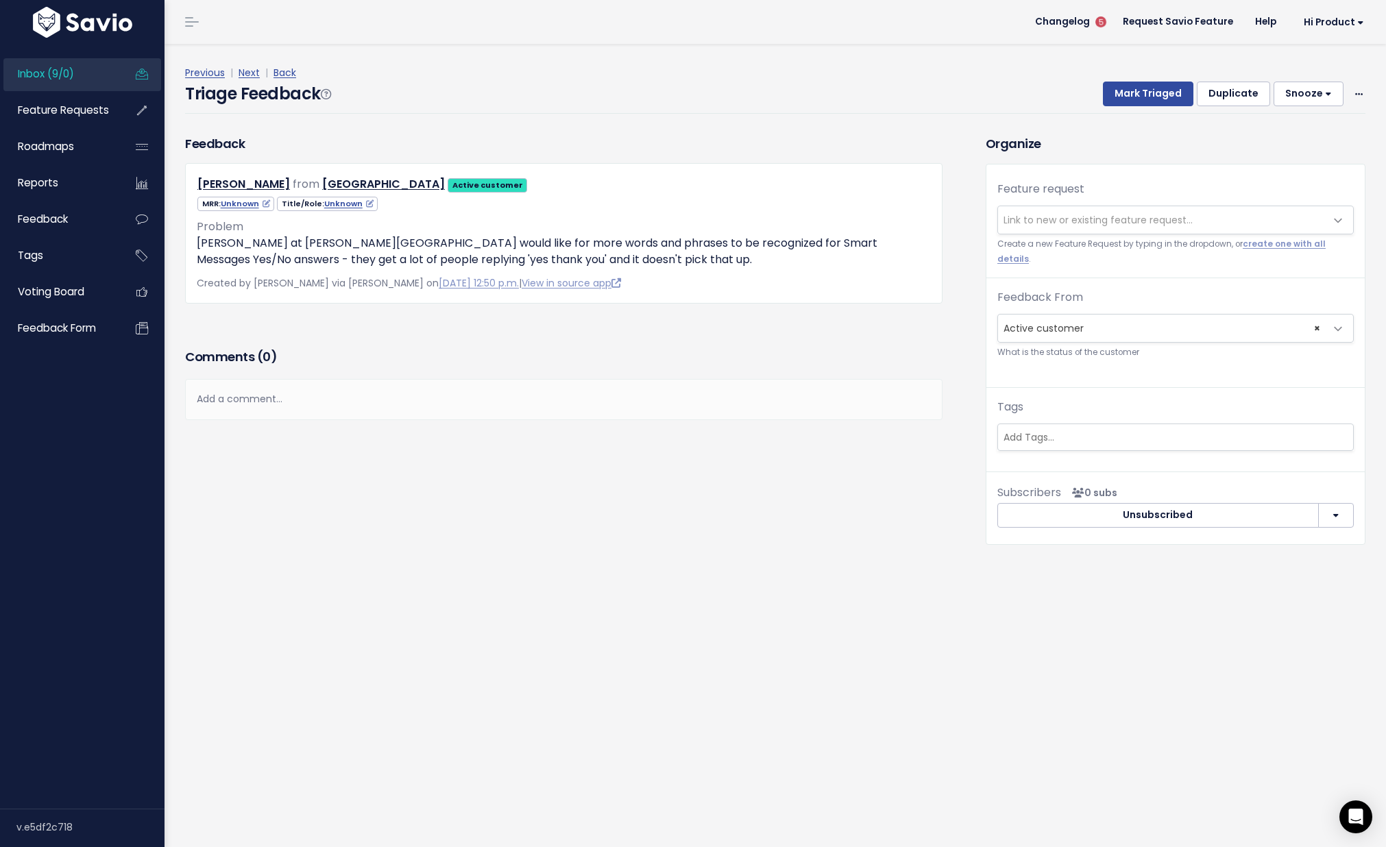
click at [641, 656] on div "Triage Feedback To Triage this Feedback Decide whether you'll act on this Feedb…" at bounding box center [774, 445] width 1221 height 803
click at [47, 141] on span "Roadmaps" at bounding box center [46, 146] width 56 height 14
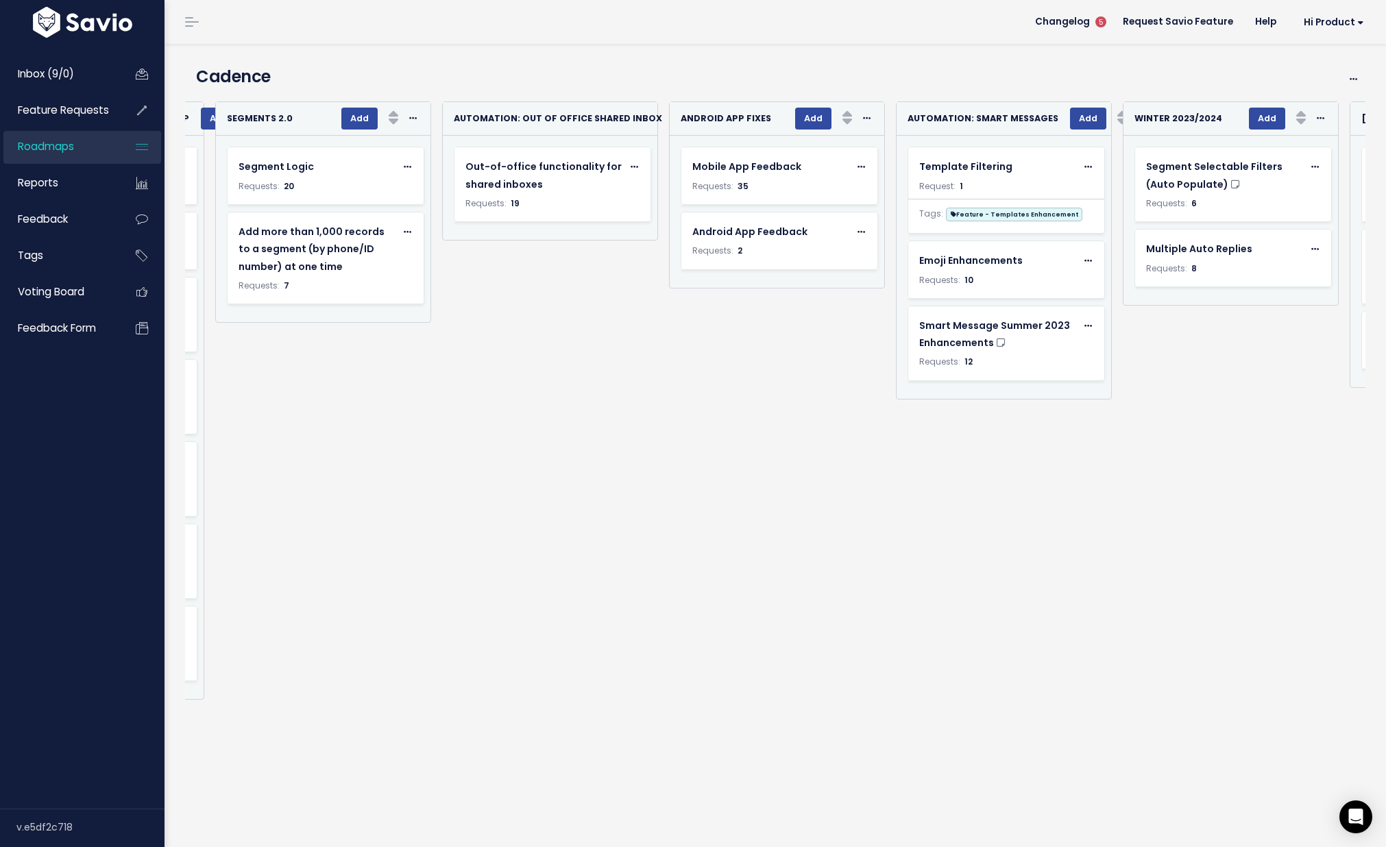
scroll to position [0, 197]
